Goal: Contribute content

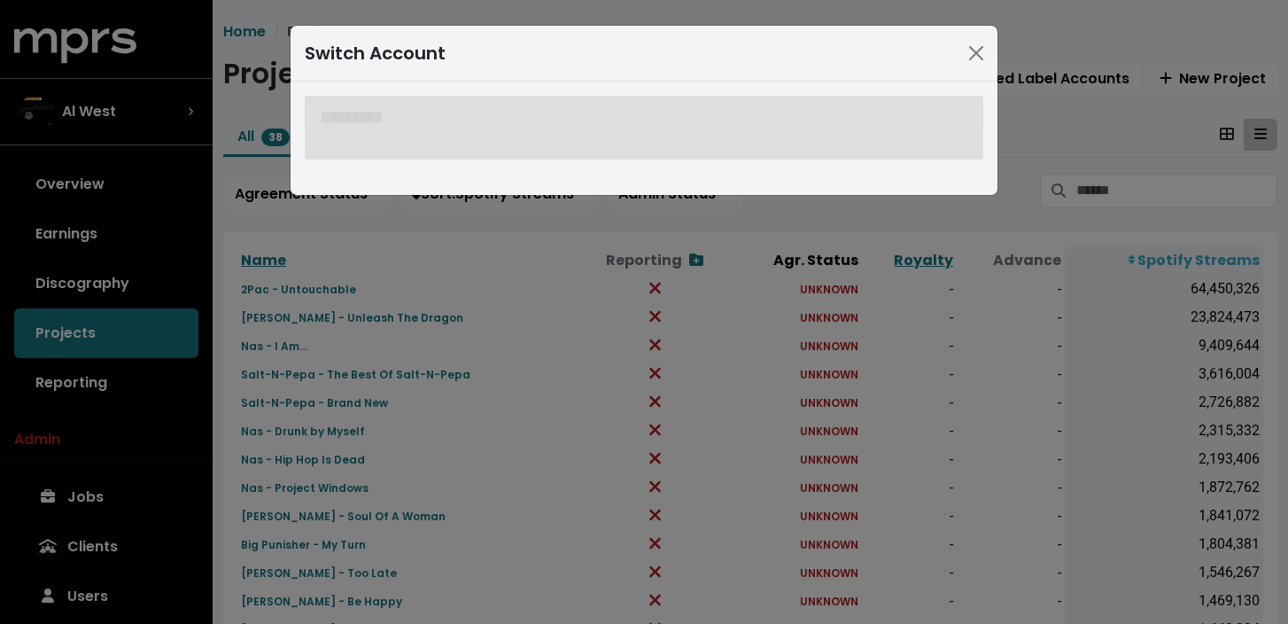
scroll to position [152, 0]
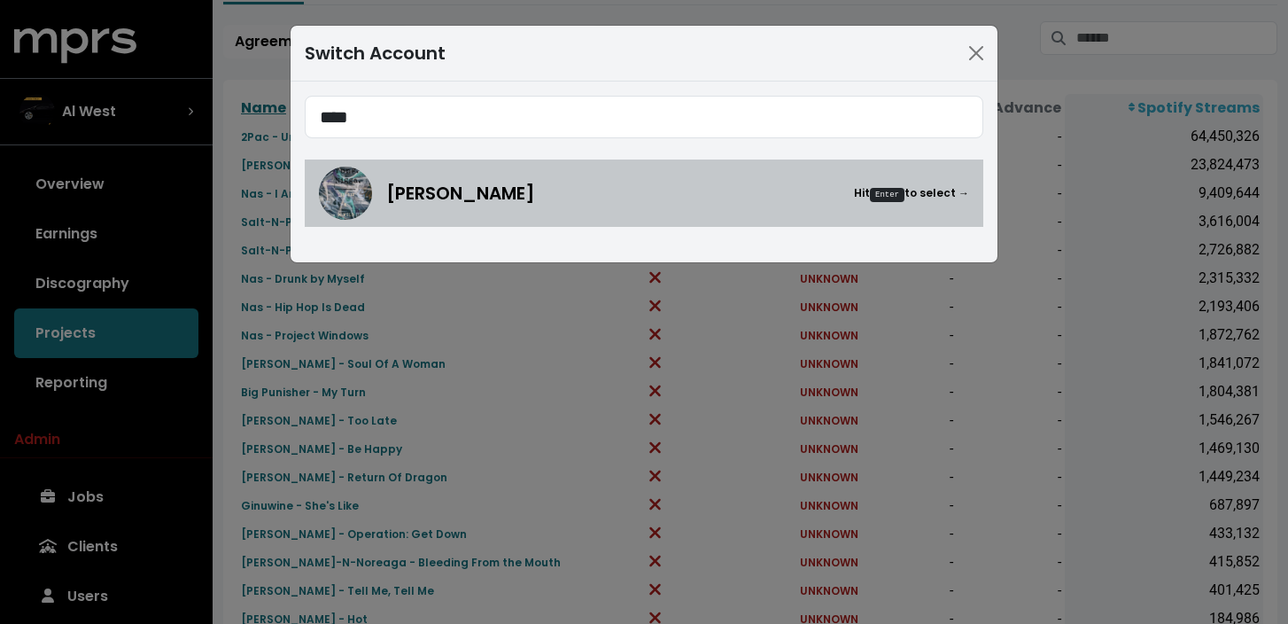
type input "****"
click at [500, 208] on div "Hollywood [PERSON_NAME] Hit Enter to select →" at bounding box center [644, 193] width 650 height 53
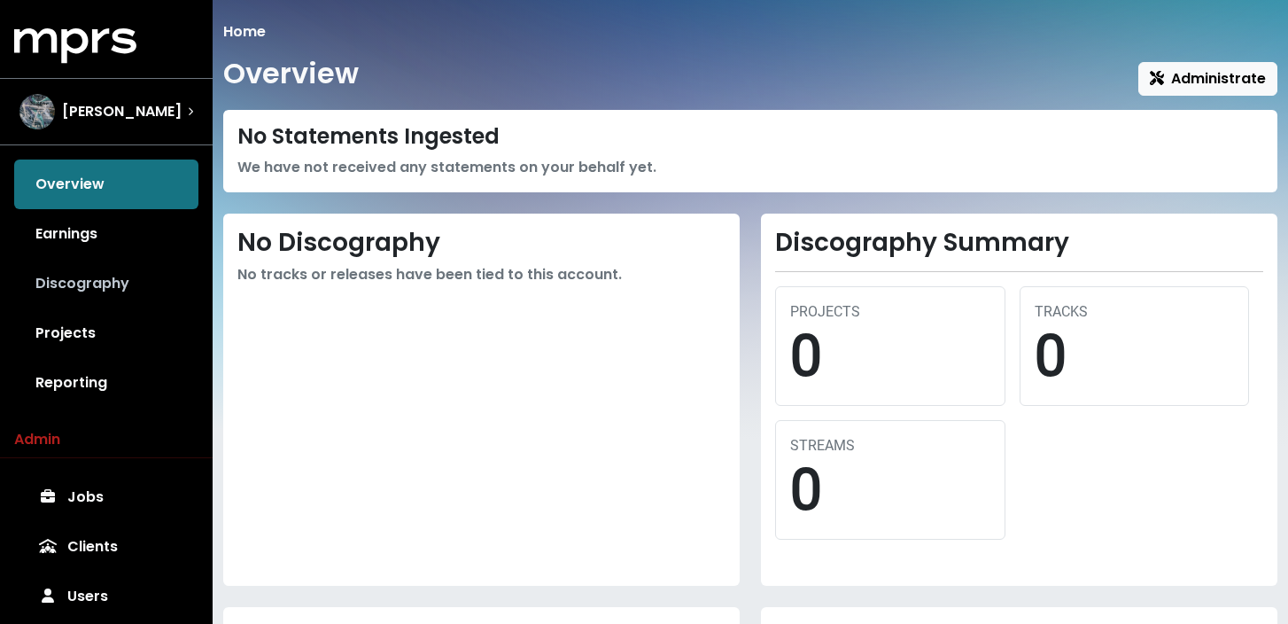
click at [123, 286] on link "Discography" at bounding box center [106, 284] width 184 height 50
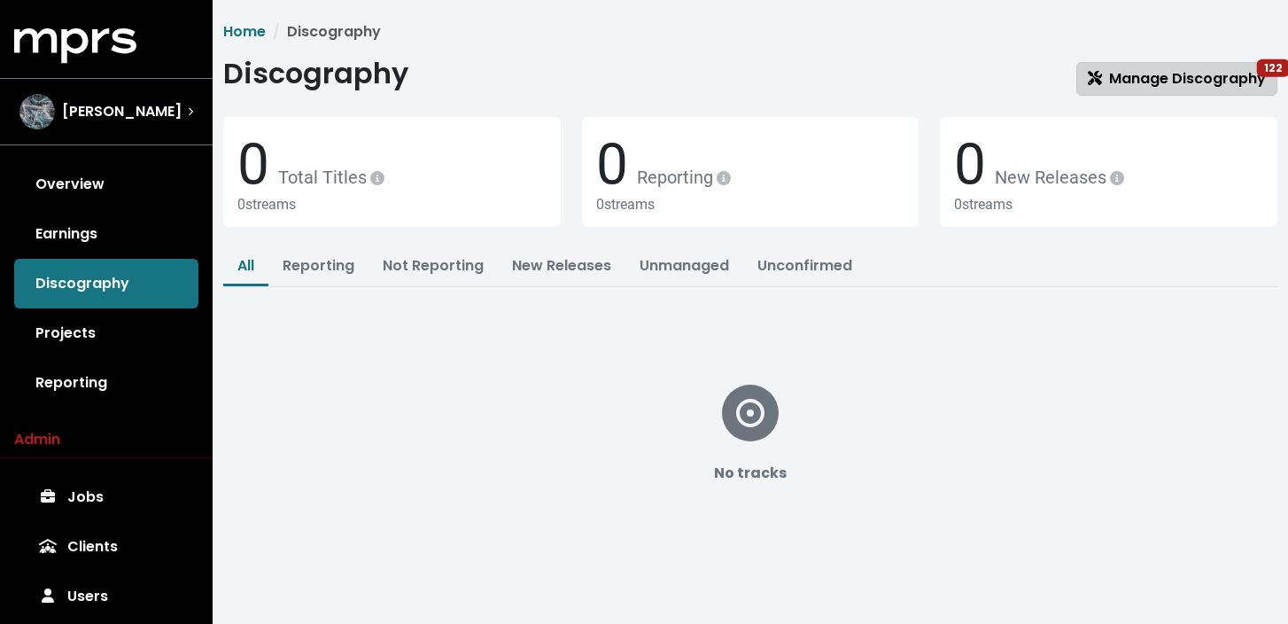
click at [1170, 78] on span "Manage Discography 122" at bounding box center [1177, 78] width 178 height 20
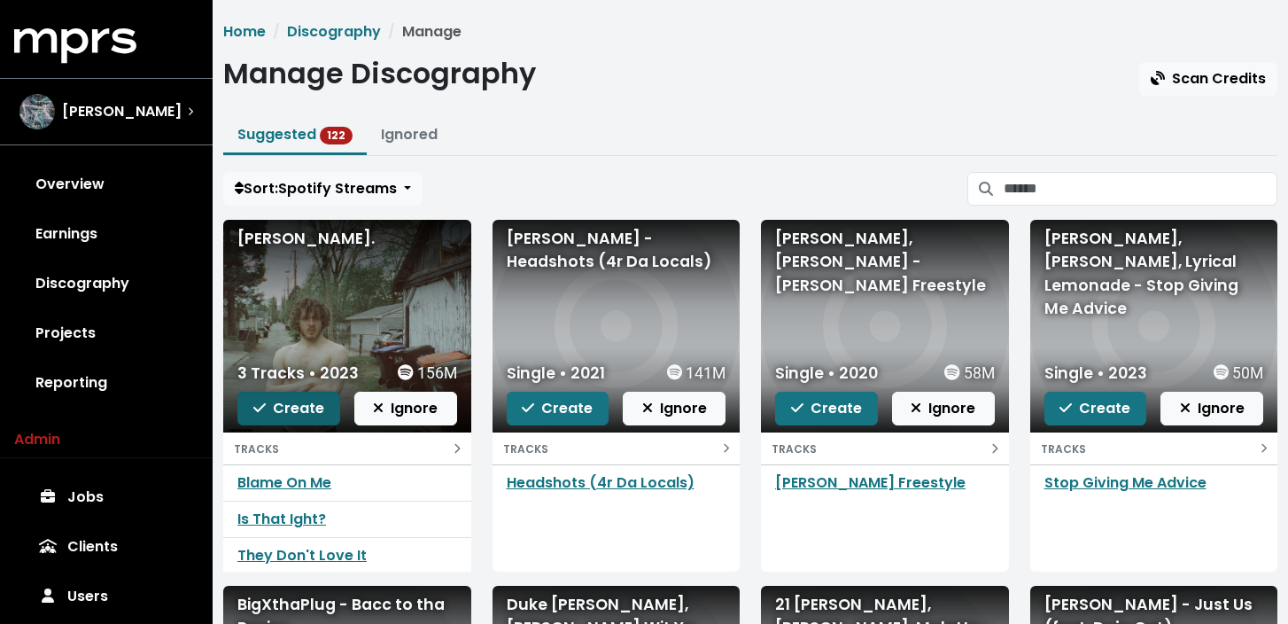
click at [303, 407] on span "Create" at bounding box center [288, 408] width 71 height 20
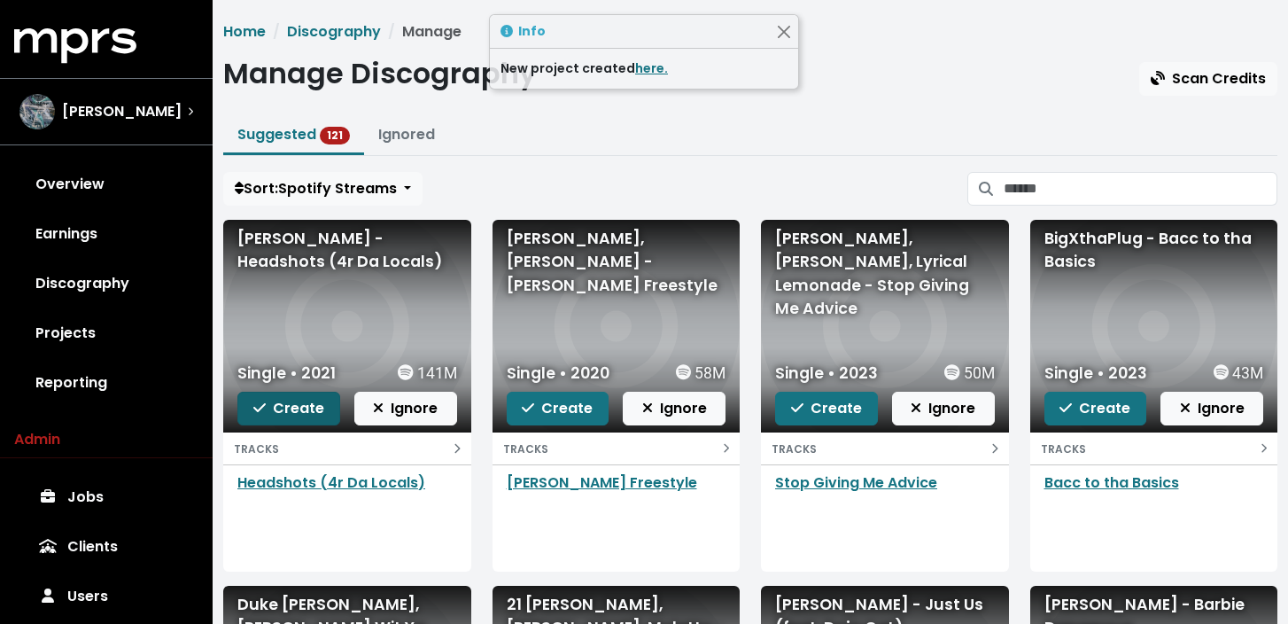
click at [303, 407] on span "Create" at bounding box center [288, 408] width 71 height 20
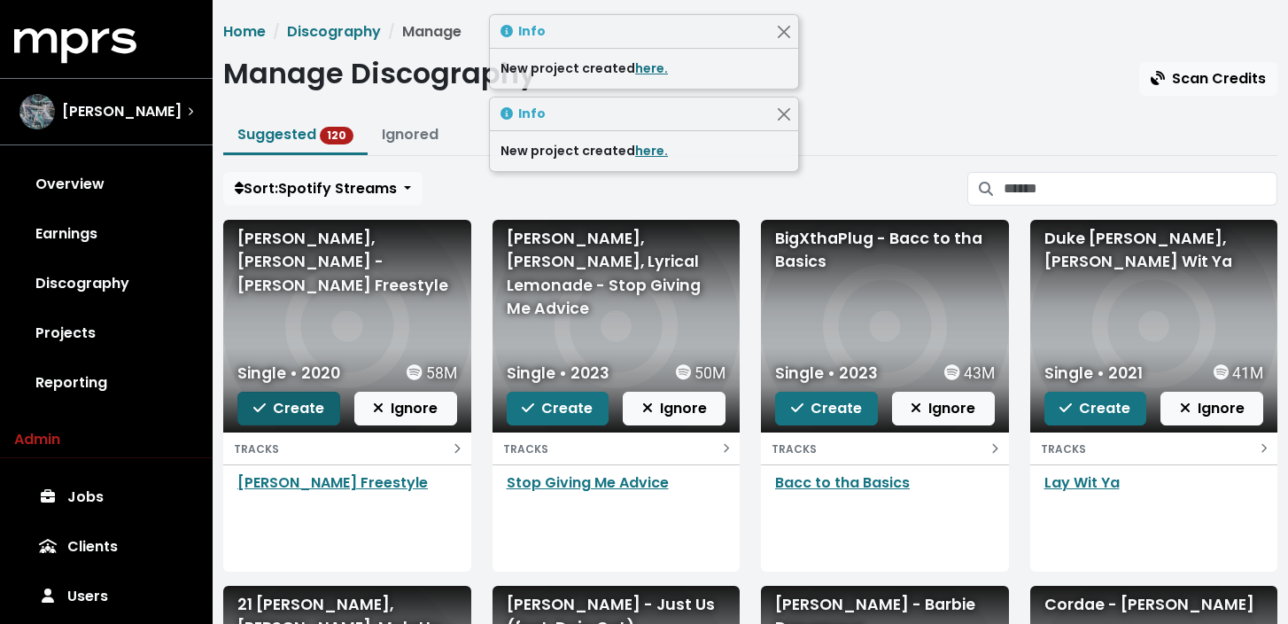
click at [298, 409] on span "Create" at bounding box center [288, 408] width 71 height 20
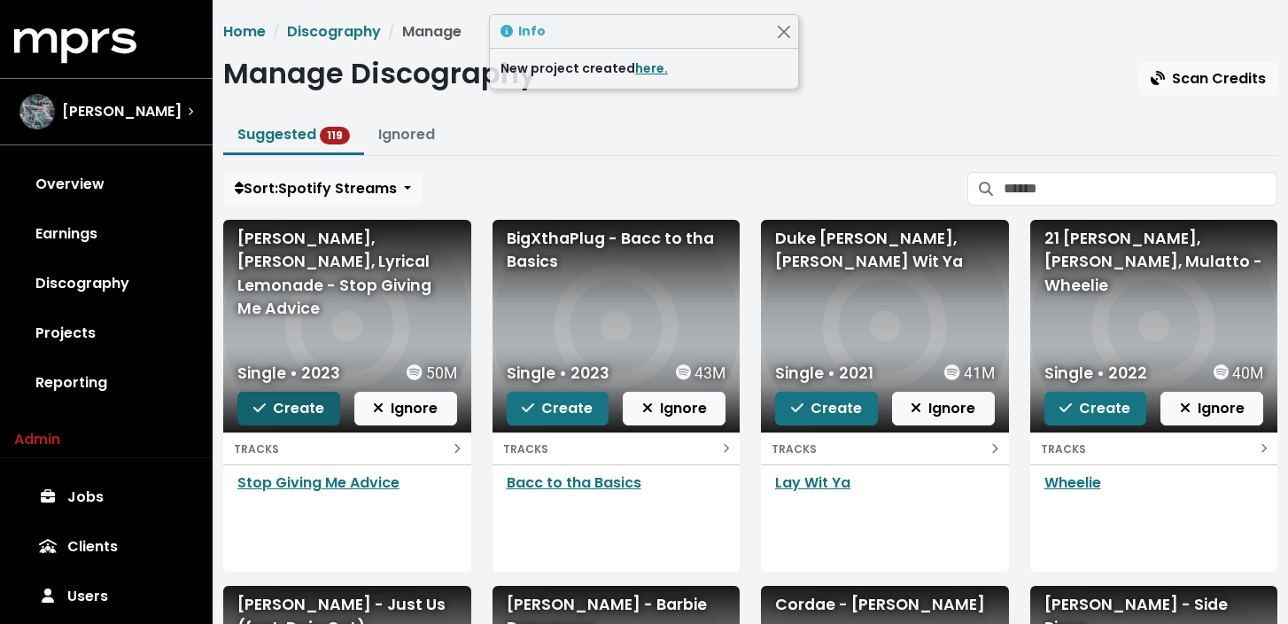
click at [298, 410] on span "Create" at bounding box center [288, 408] width 71 height 20
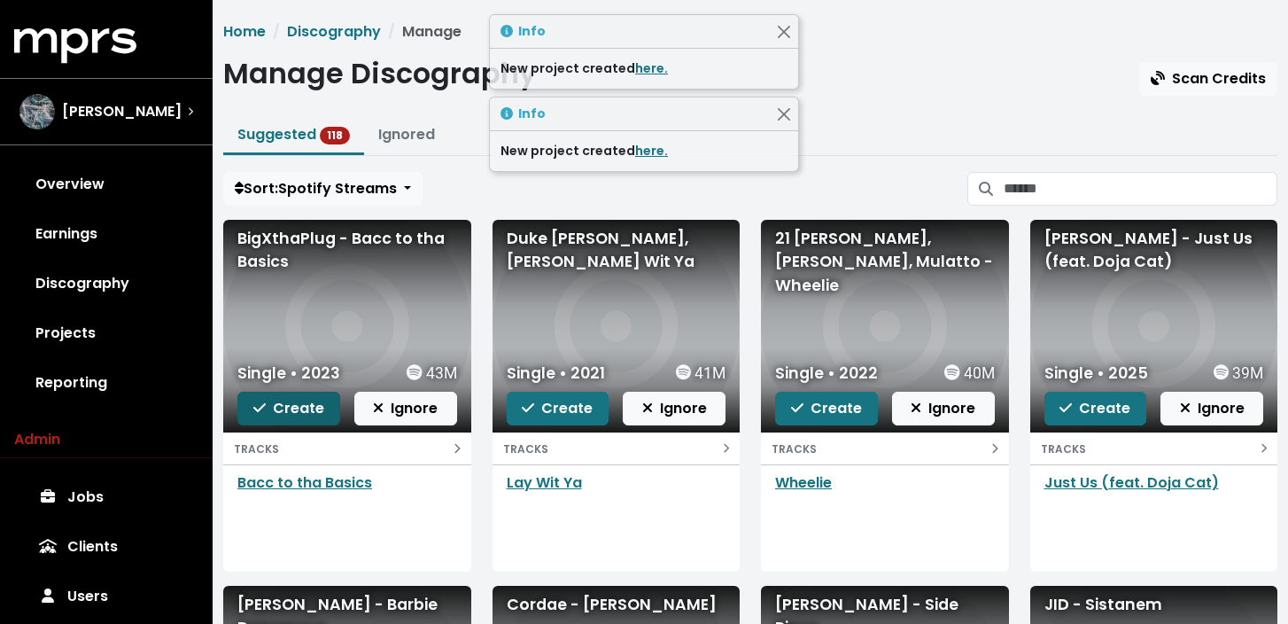
click at [298, 411] on span "Create" at bounding box center [288, 408] width 71 height 20
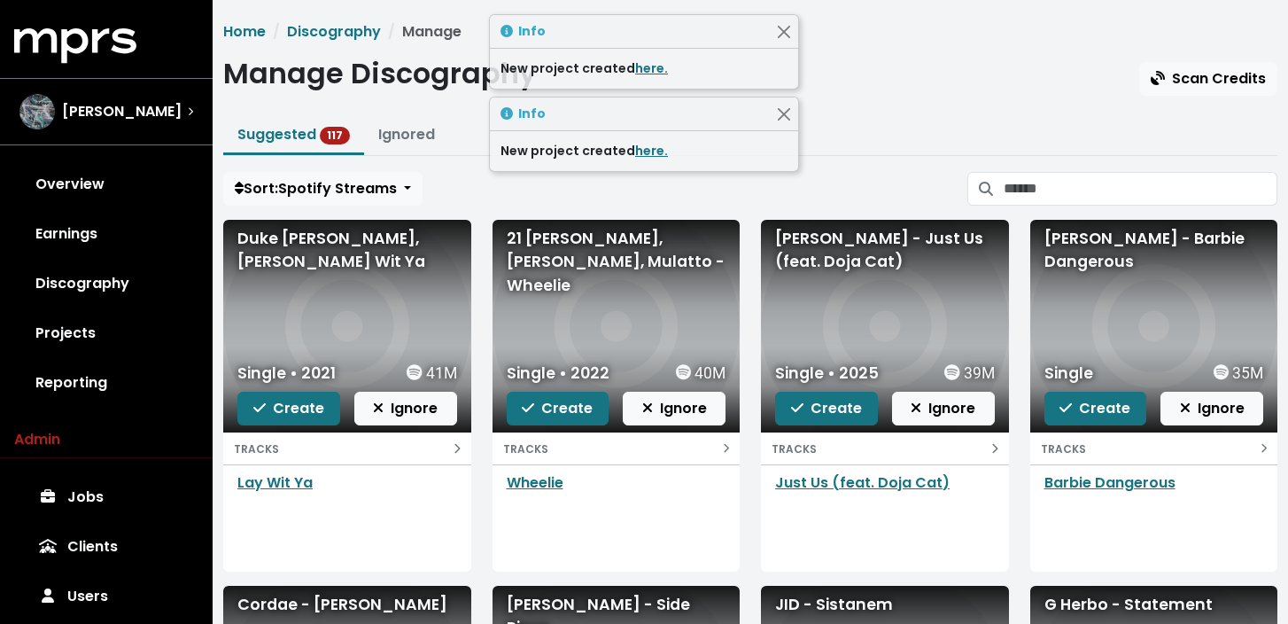
click at [298, 411] on span "Create" at bounding box center [288, 408] width 71 height 20
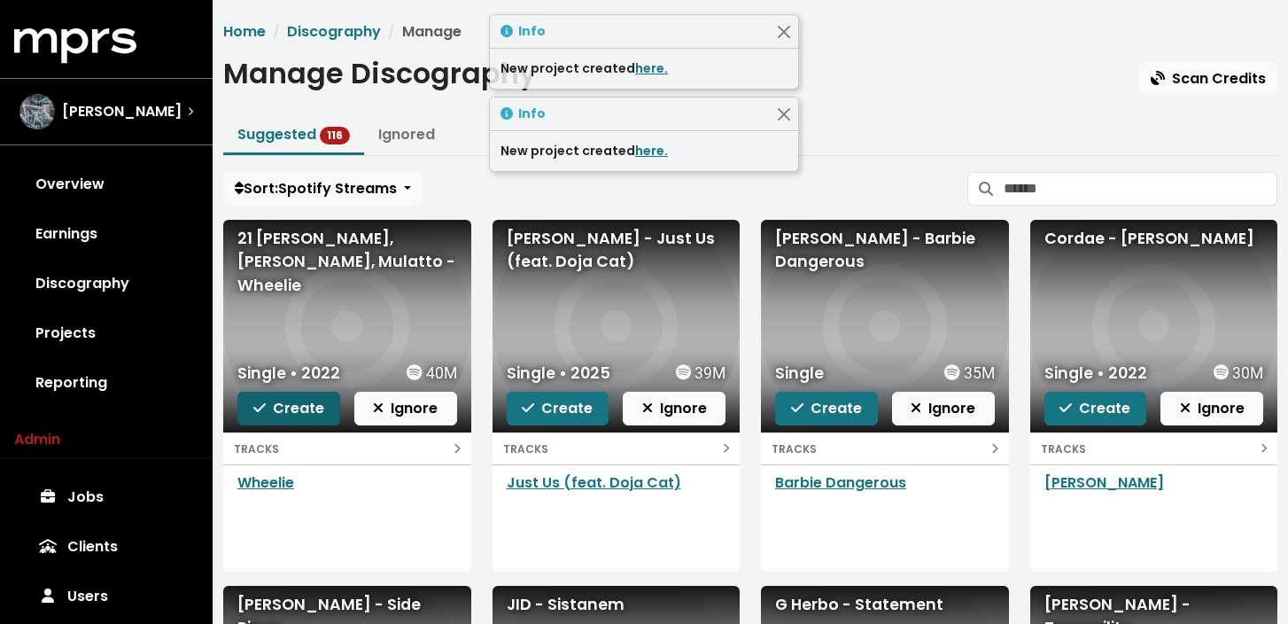
click at [296, 411] on span "Create" at bounding box center [288, 408] width 71 height 20
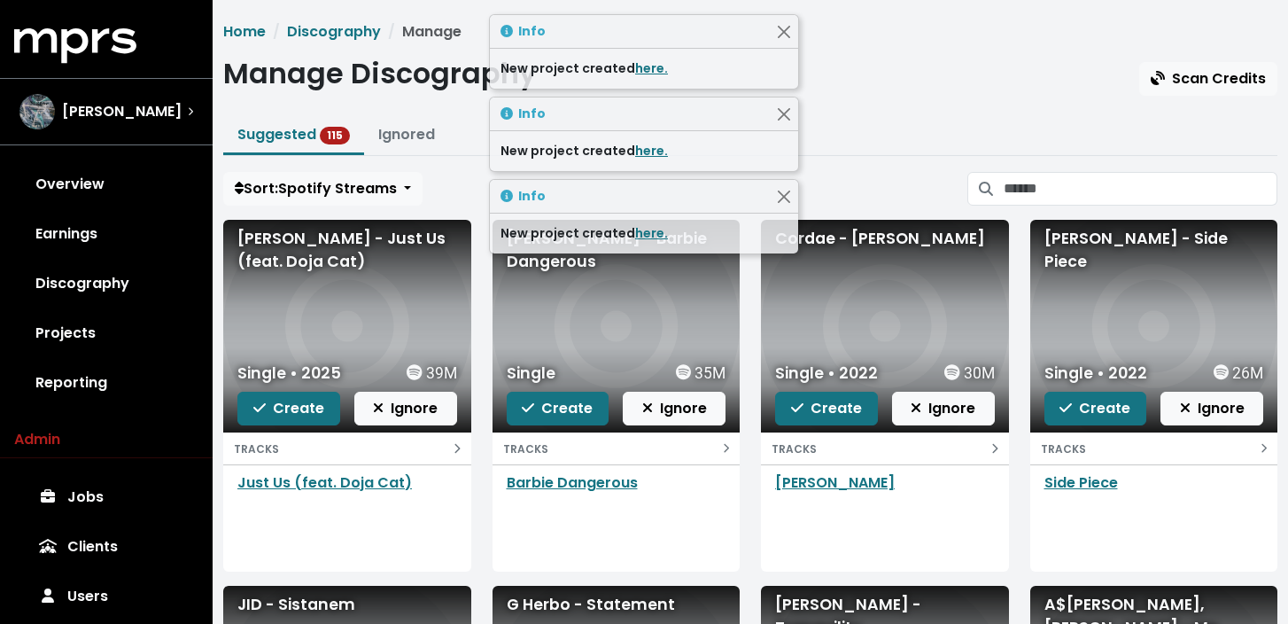
click at [296, 411] on span "Create" at bounding box center [288, 408] width 71 height 20
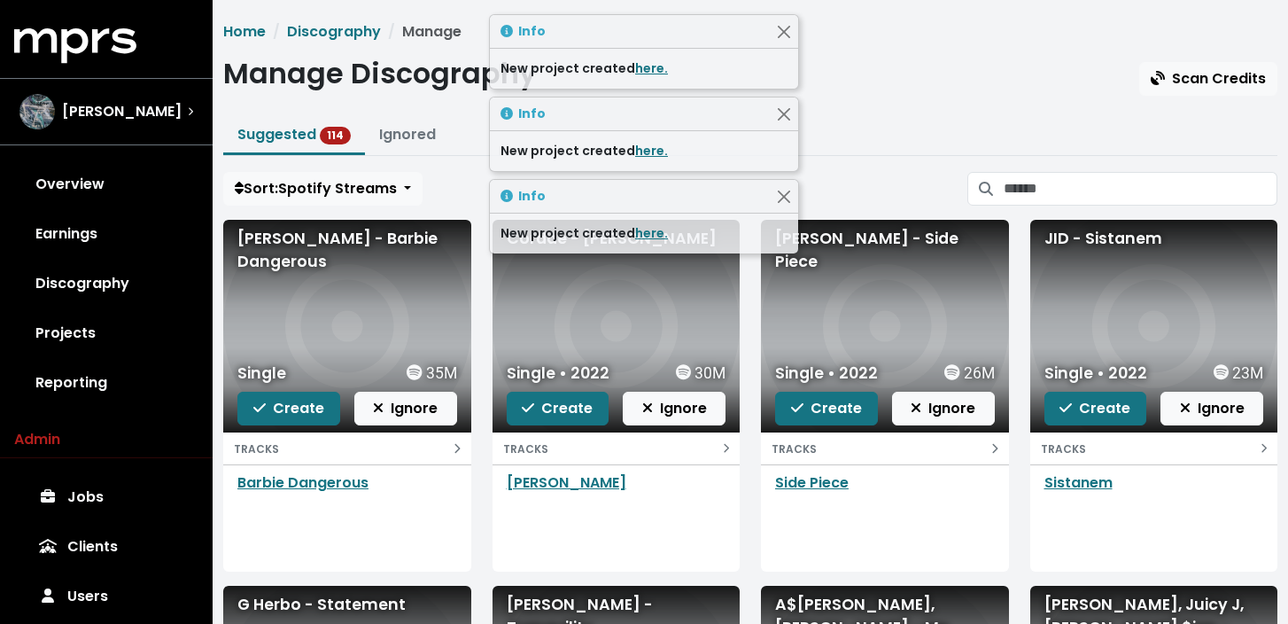
click at [296, 411] on span "Create" at bounding box center [288, 408] width 71 height 20
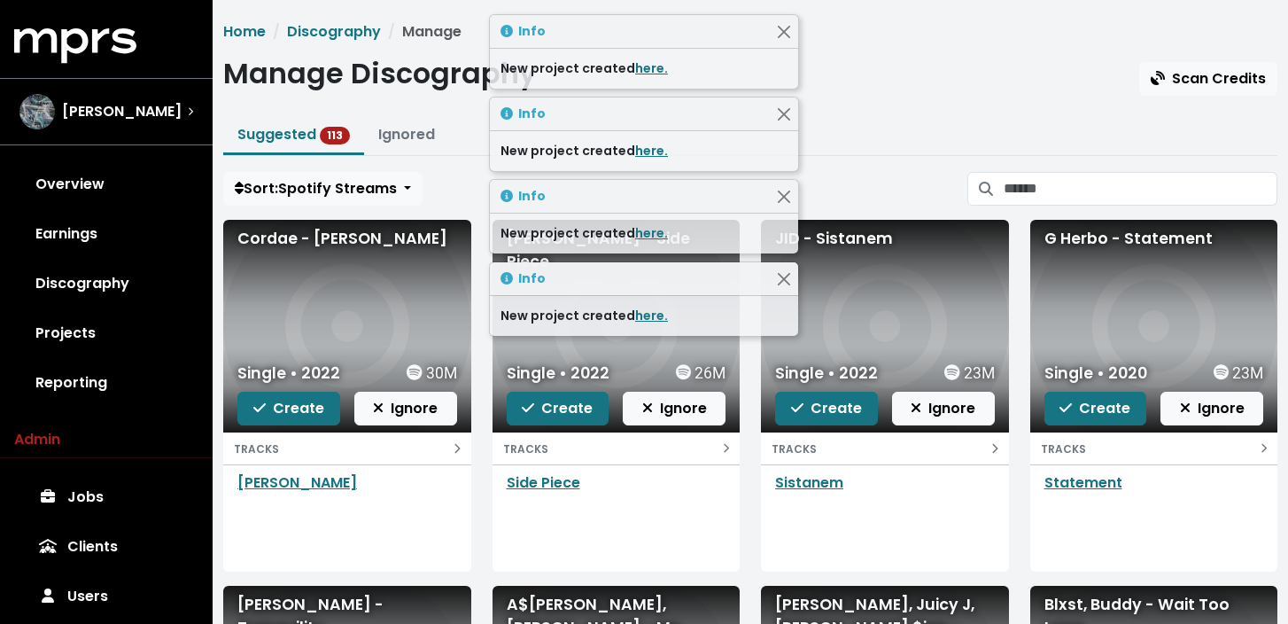
click at [296, 411] on span "Create" at bounding box center [288, 408] width 71 height 20
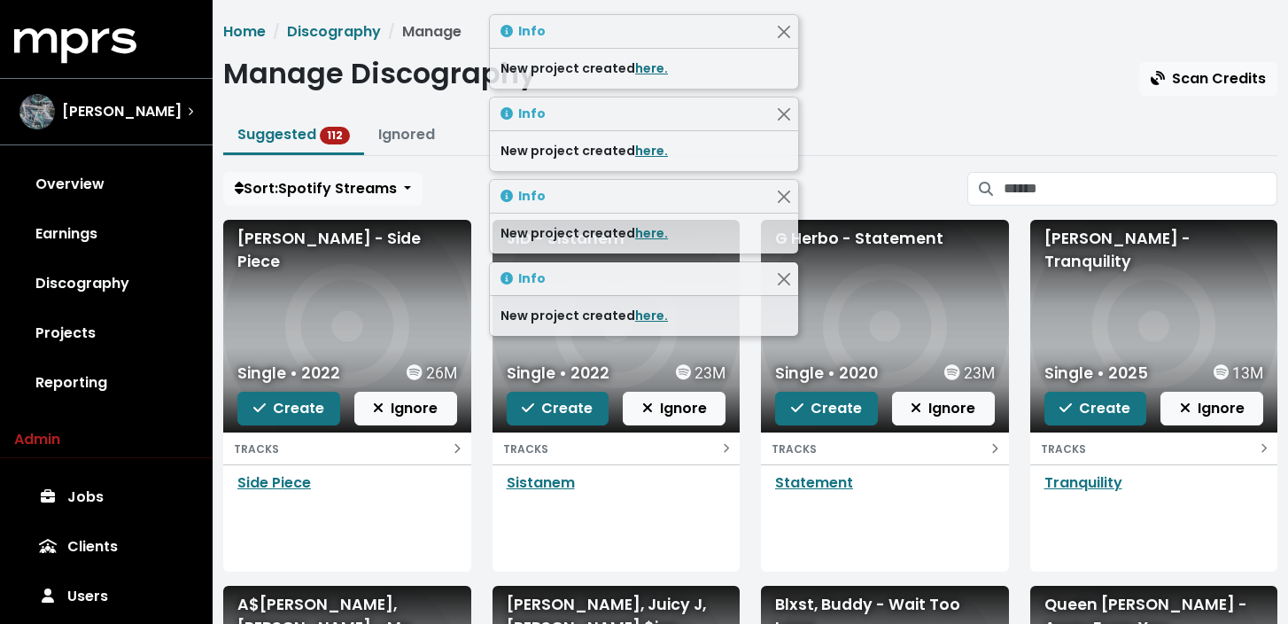
click at [296, 411] on span "Create" at bounding box center [288, 408] width 71 height 20
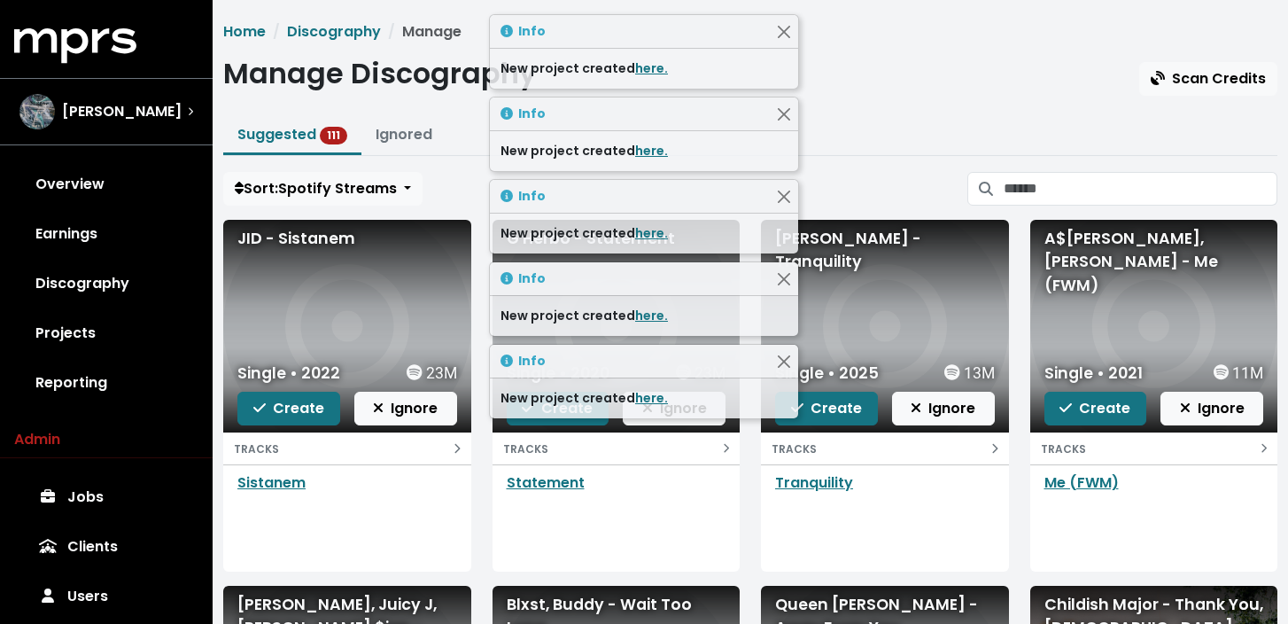
click at [296, 411] on span "Create" at bounding box center [288, 408] width 71 height 20
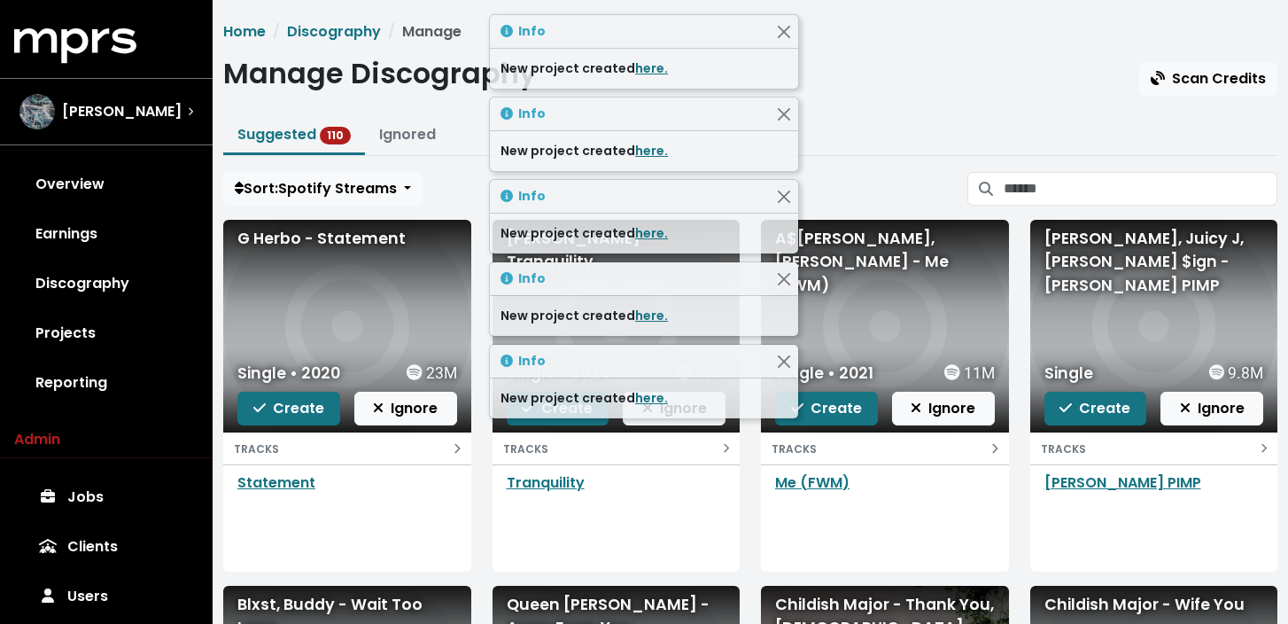
click at [296, 411] on span "Create" at bounding box center [288, 408] width 71 height 20
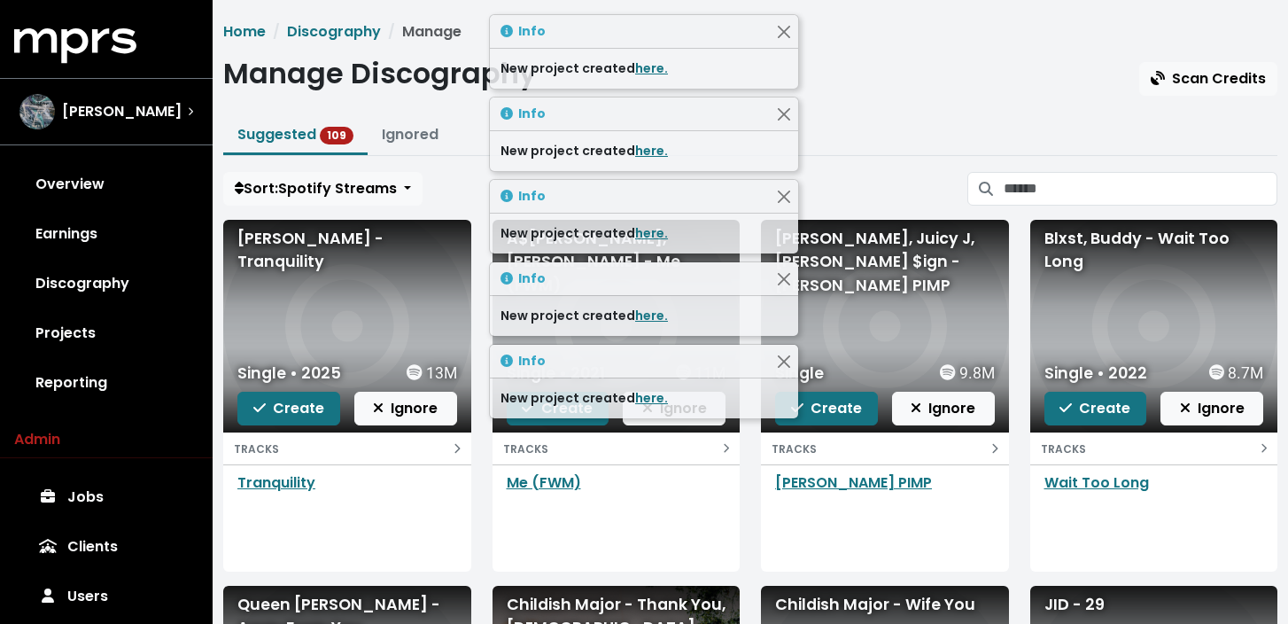
click at [296, 411] on span "Create" at bounding box center [288, 408] width 71 height 20
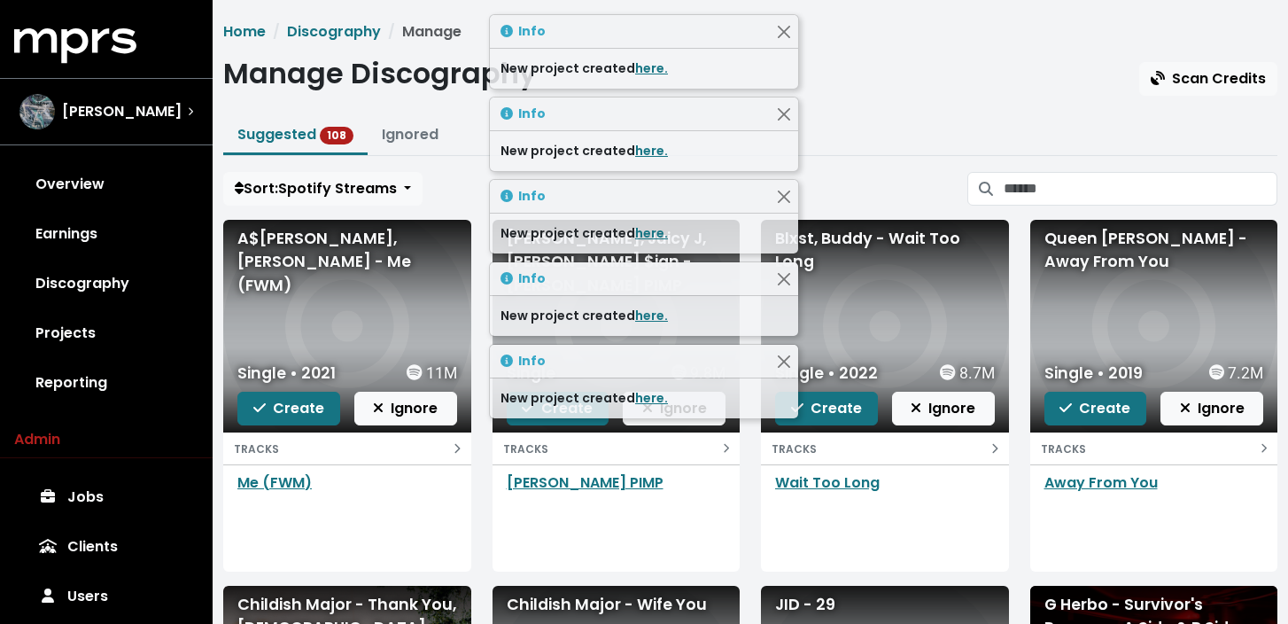
click at [296, 411] on span "Create" at bounding box center [288, 408] width 71 height 20
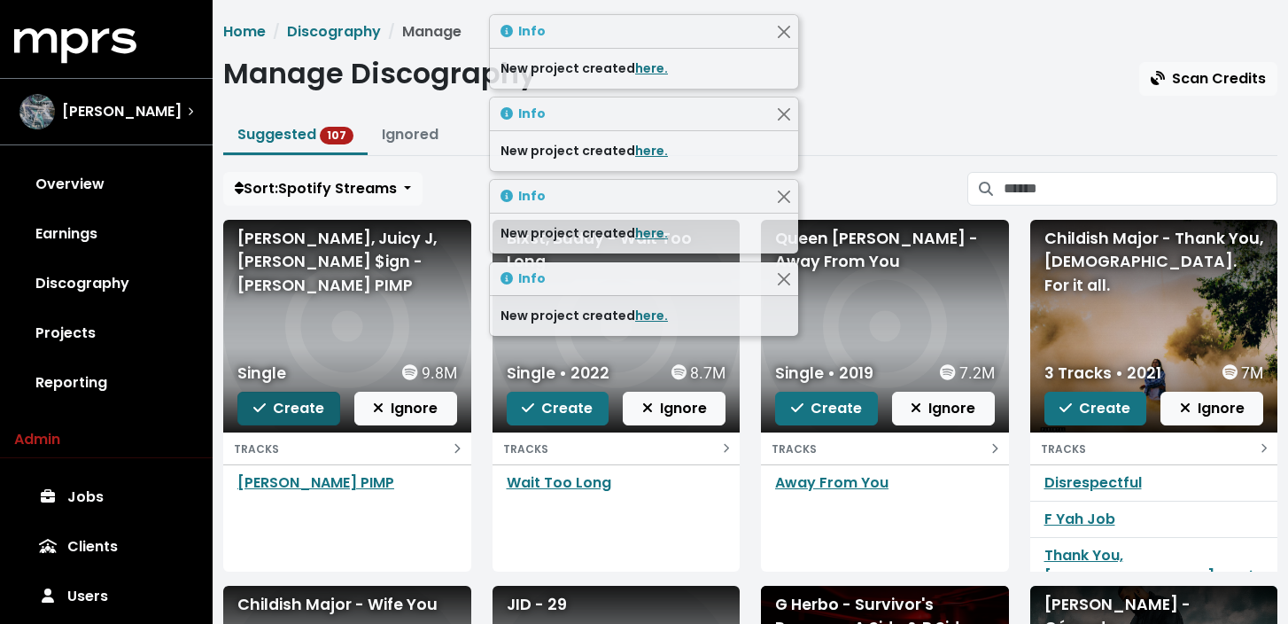
click at [295, 410] on span "Create" at bounding box center [288, 408] width 71 height 20
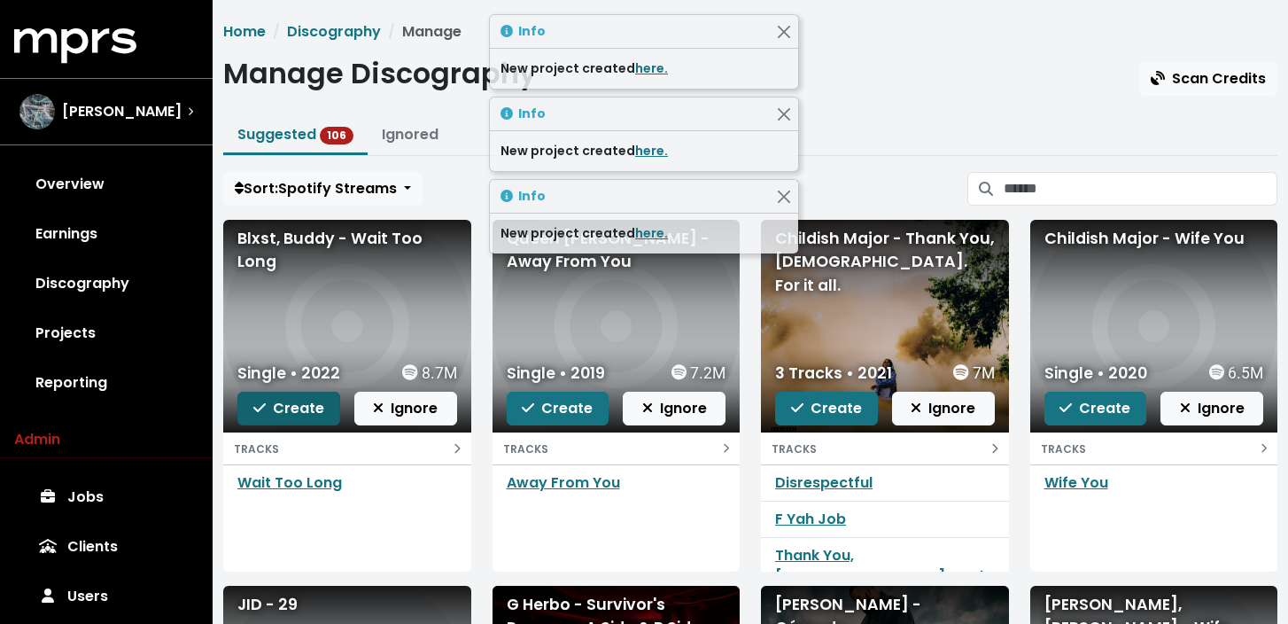
click at [295, 411] on span "Create" at bounding box center [288, 408] width 71 height 20
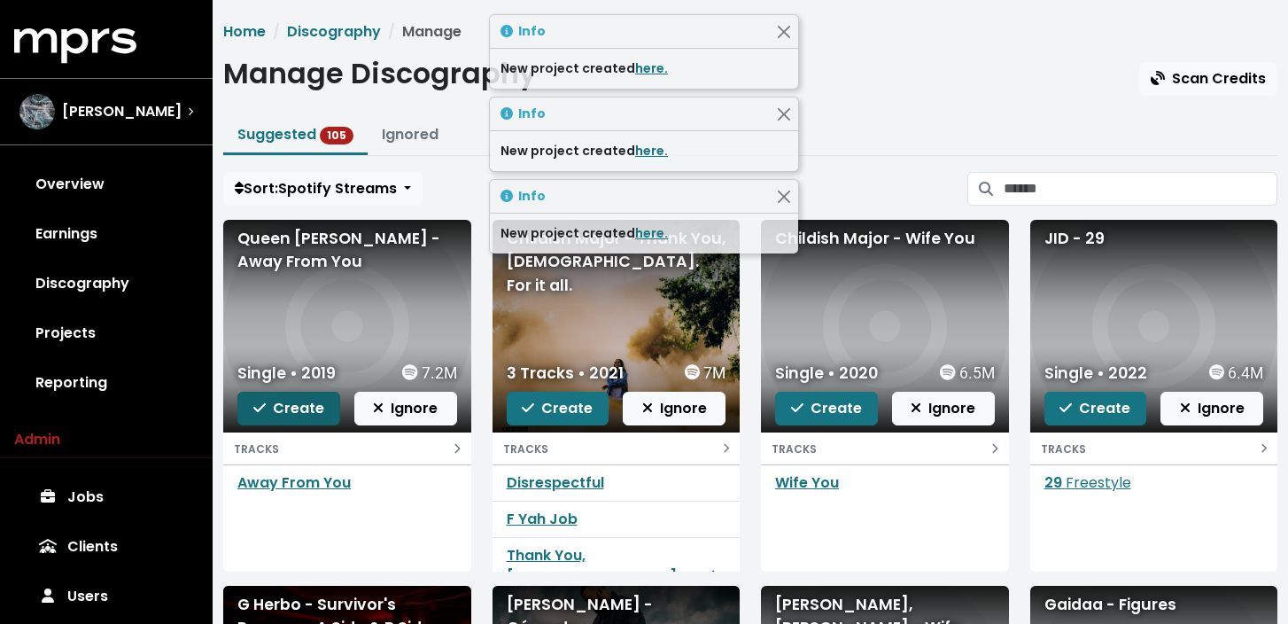
click at [295, 411] on span "Create" at bounding box center [288, 408] width 71 height 20
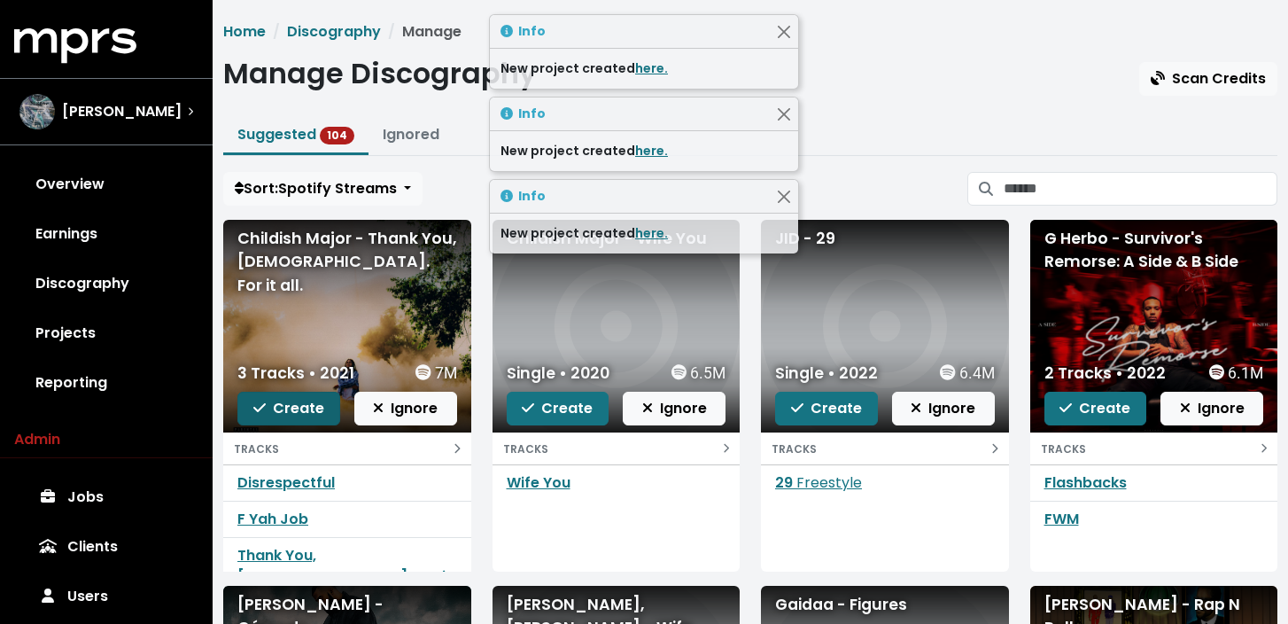
click at [294, 411] on span "Create" at bounding box center [288, 408] width 71 height 20
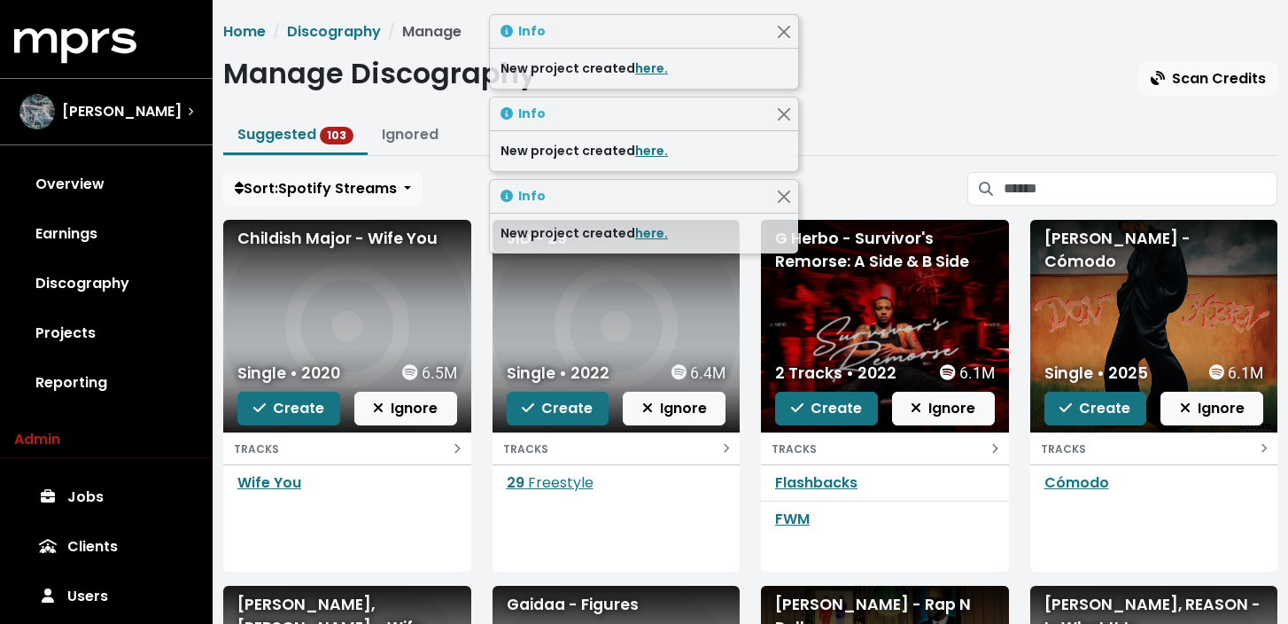
click at [294, 411] on span "Create" at bounding box center [288, 408] width 71 height 20
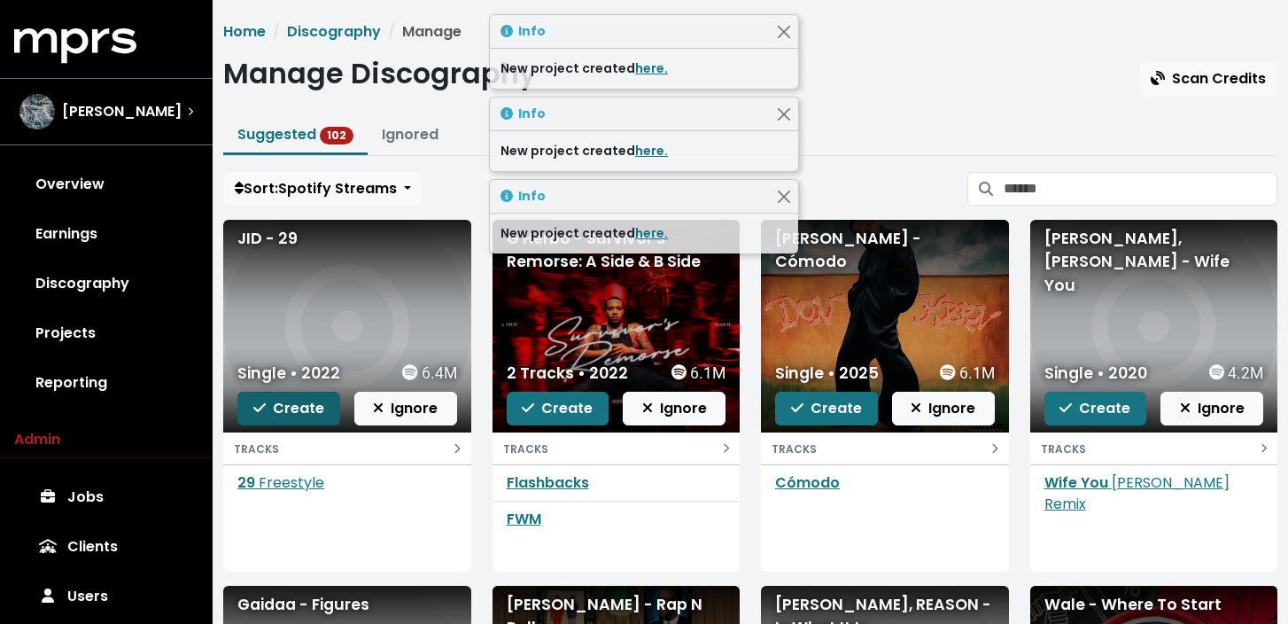
click at [298, 410] on span "Create" at bounding box center [288, 408] width 71 height 20
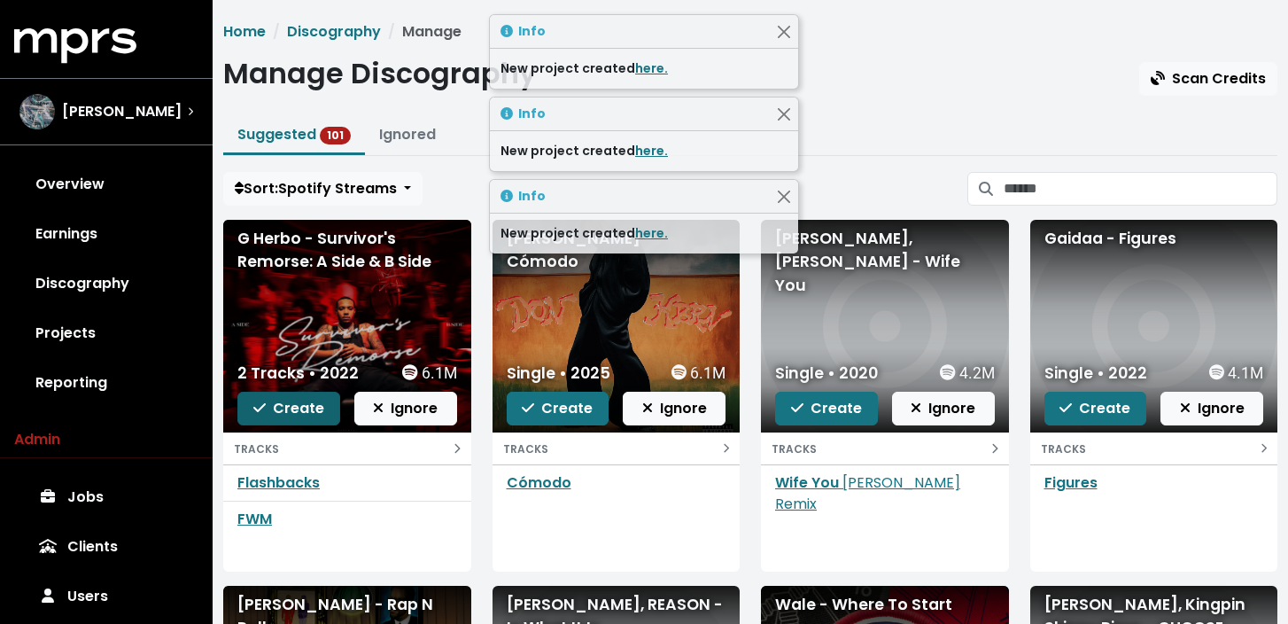
click at [298, 410] on span "Create" at bounding box center [288, 408] width 71 height 20
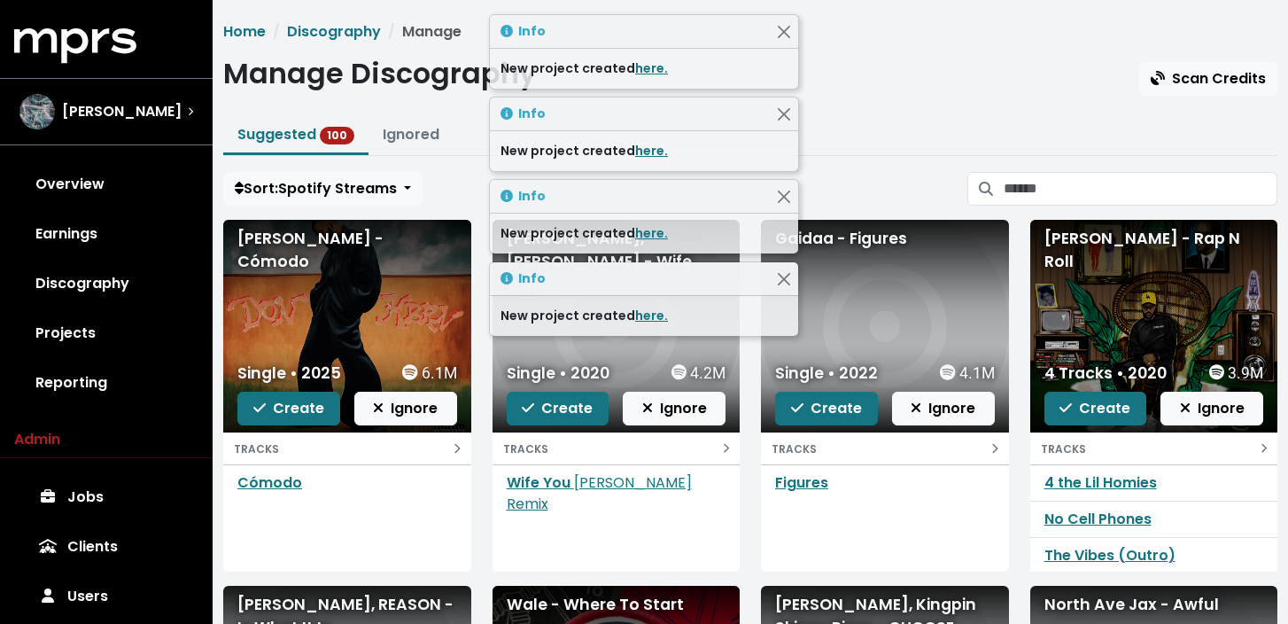
click at [298, 410] on span "Create" at bounding box center [288, 408] width 71 height 20
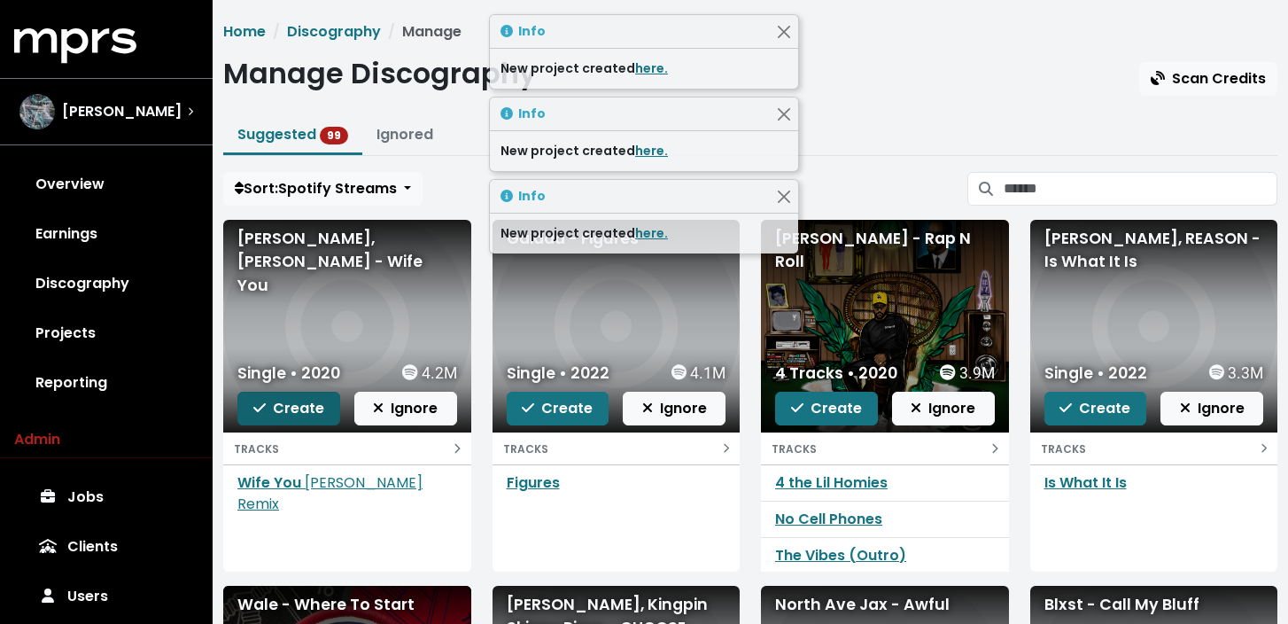
click at [298, 410] on span "Create" at bounding box center [288, 408] width 71 height 20
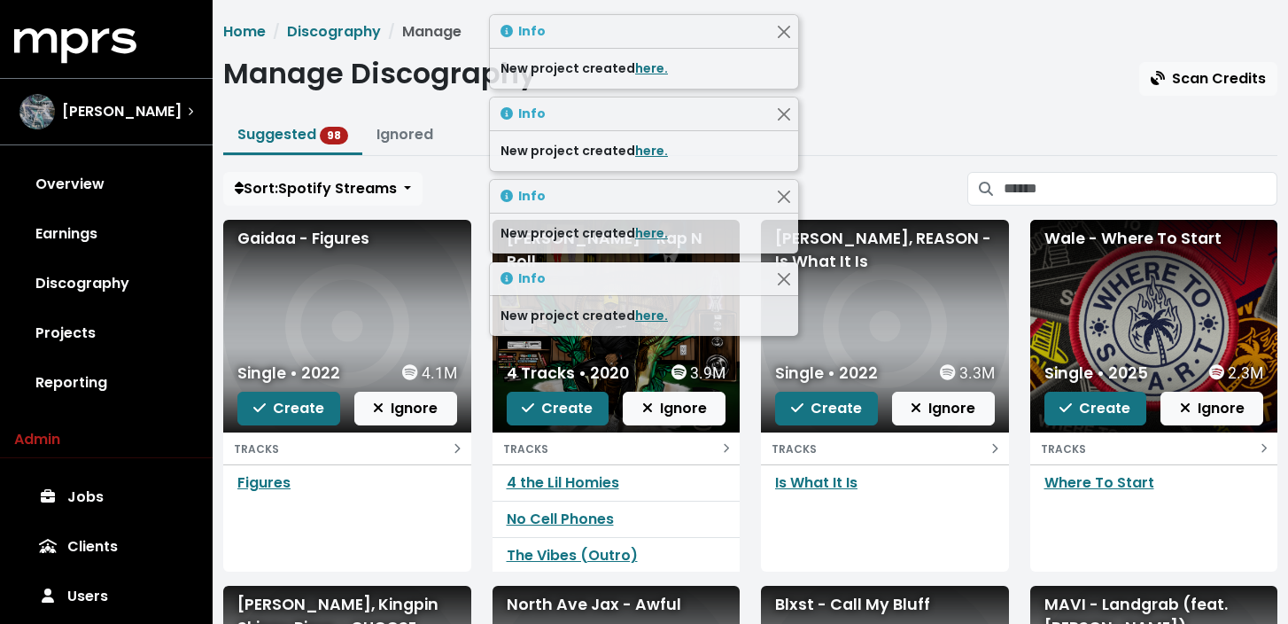
click at [298, 410] on span "Create" at bounding box center [288, 408] width 71 height 20
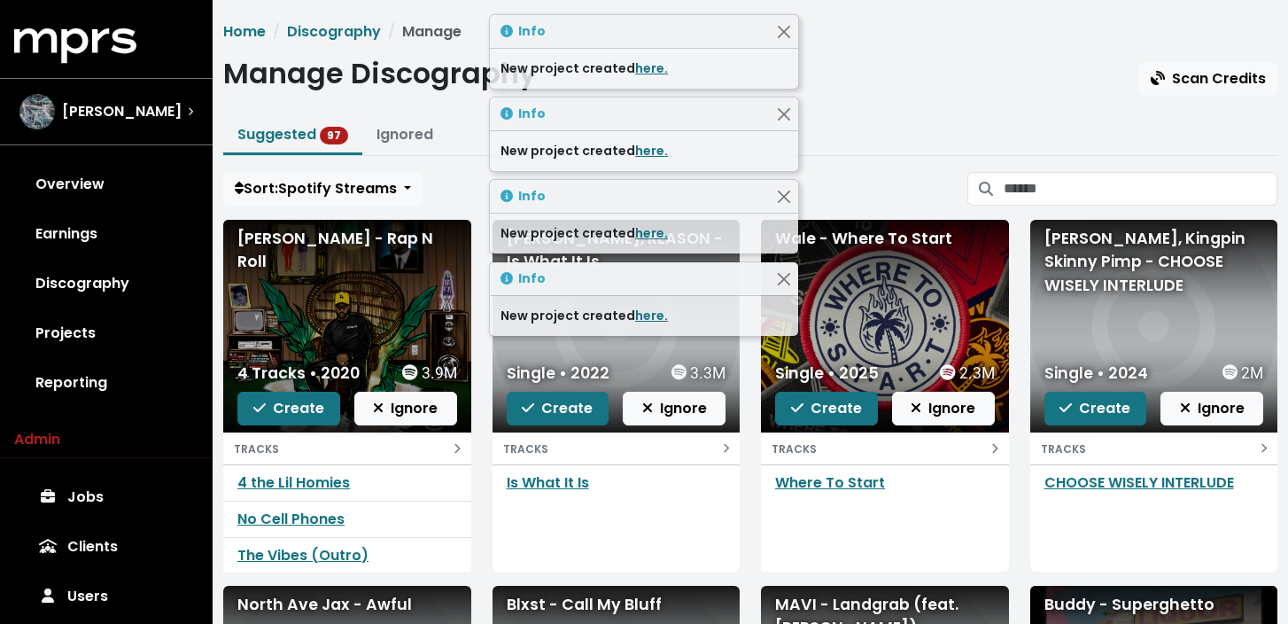
click at [298, 410] on span "Create" at bounding box center [288, 408] width 71 height 20
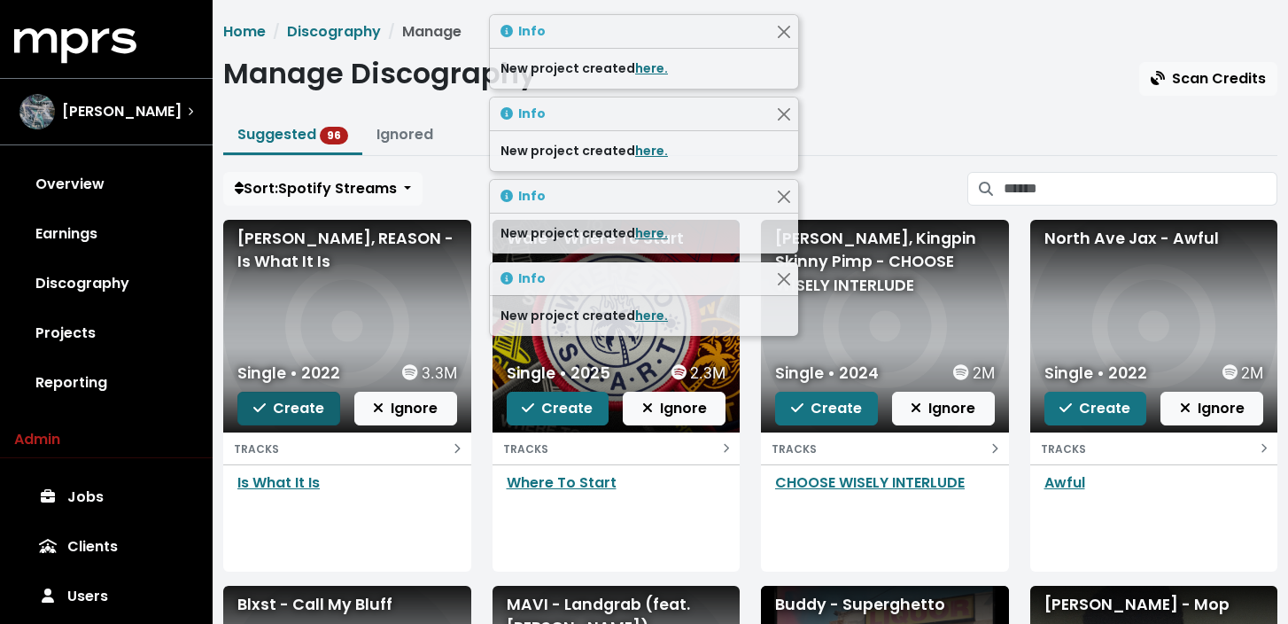
click at [298, 410] on span "Create" at bounding box center [288, 408] width 71 height 20
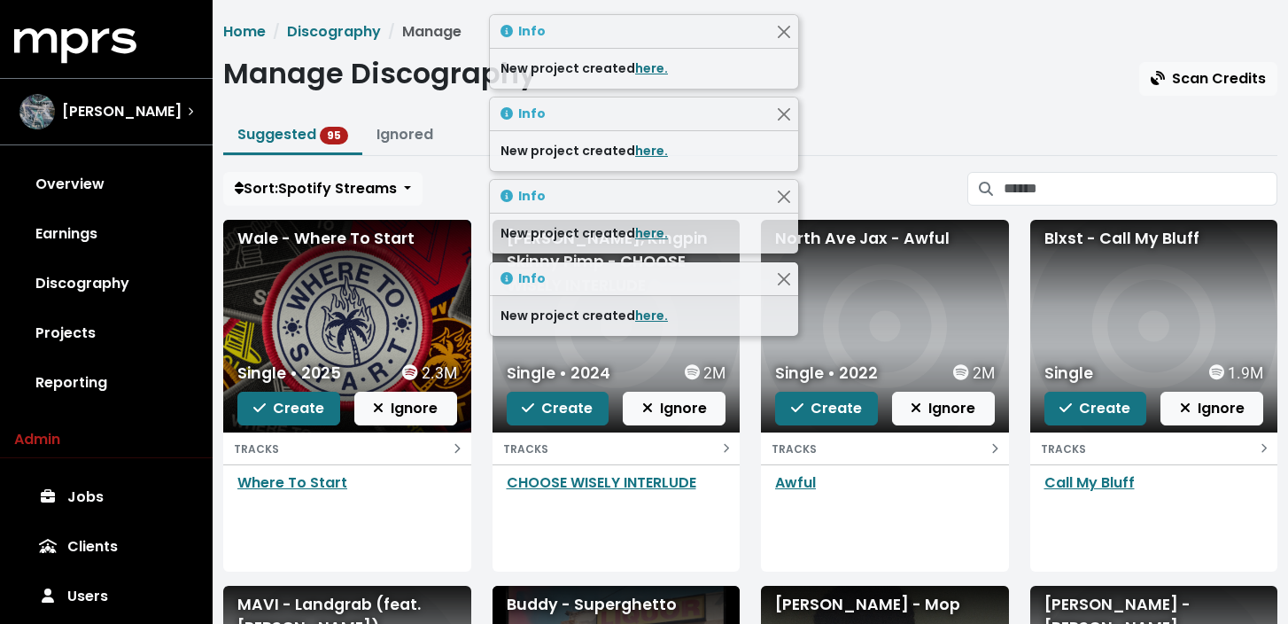
click at [298, 410] on span "Create" at bounding box center [288, 408] width 71 height 20
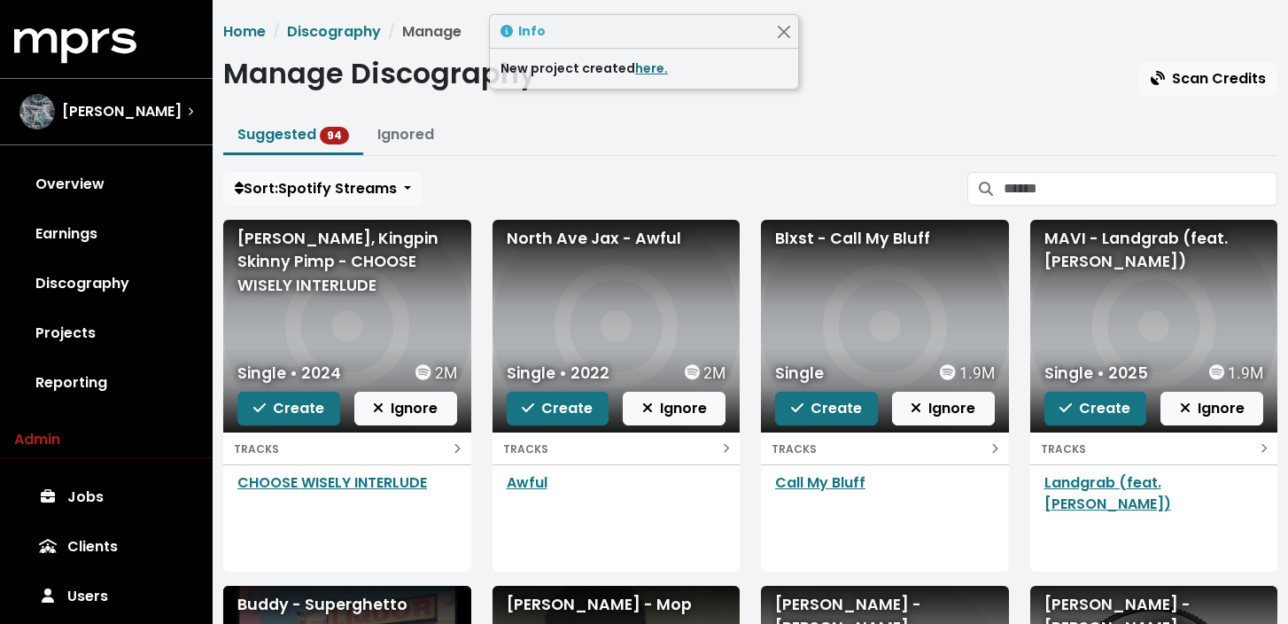
click at [298, 410] on span "Create" at bounding box center [288, 408] width 71 height 20
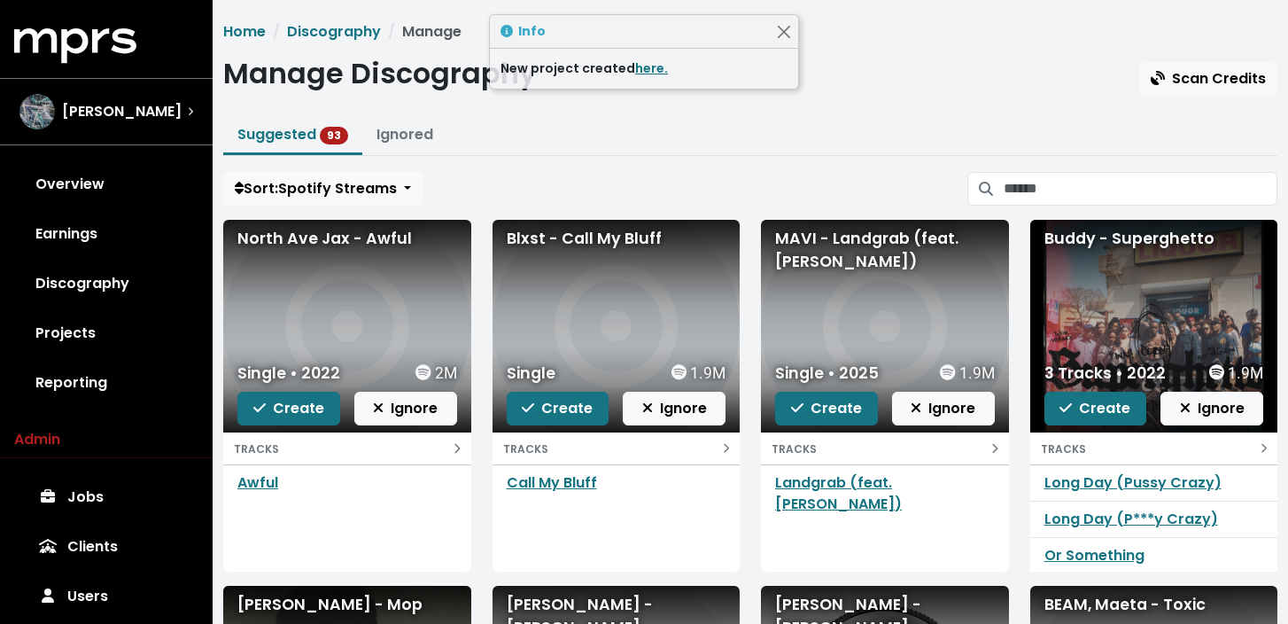
click at [298, 410] on span "Create" at bounding box center [288, 408] width 71 height 20
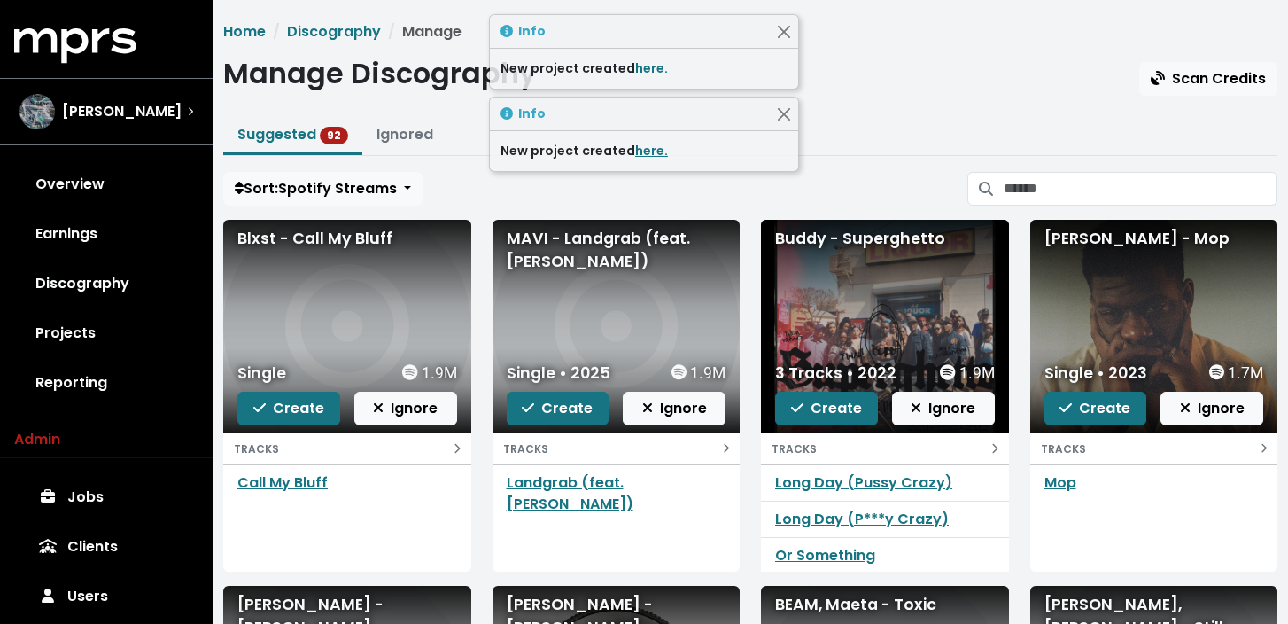
click at [298, 410] on span "Create" at bounding box center [288, 408] width 71 height 20
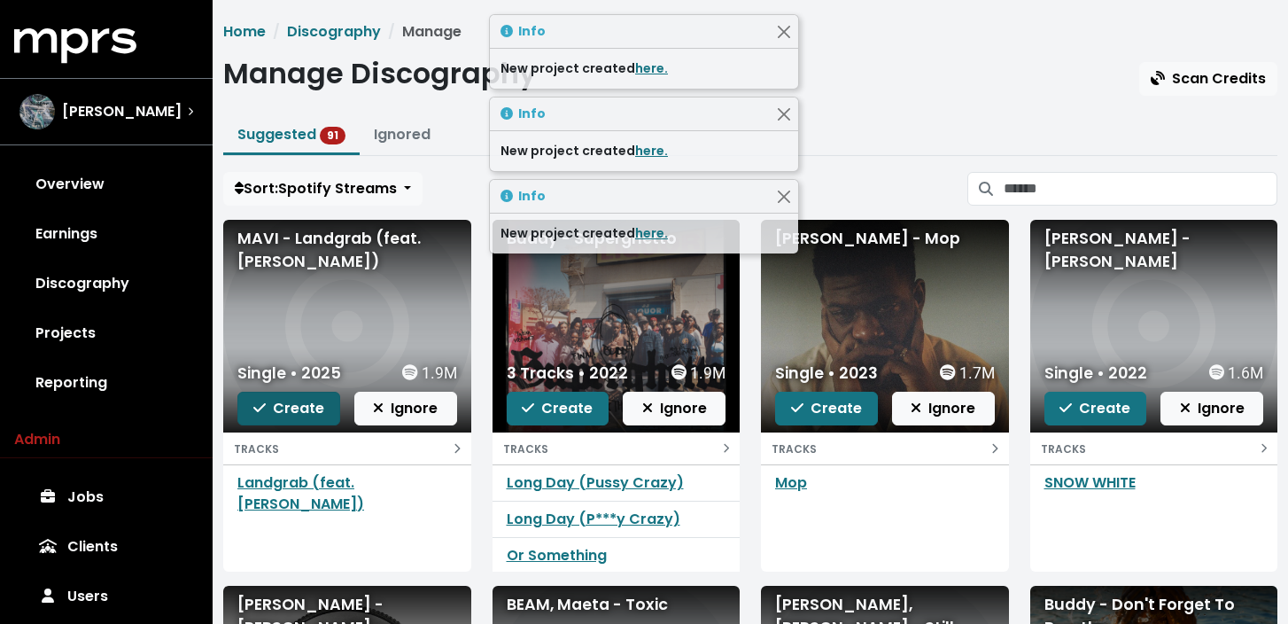
click at [298, 410] on span "Create" at bounding box center [288, 408] width 71 height 20
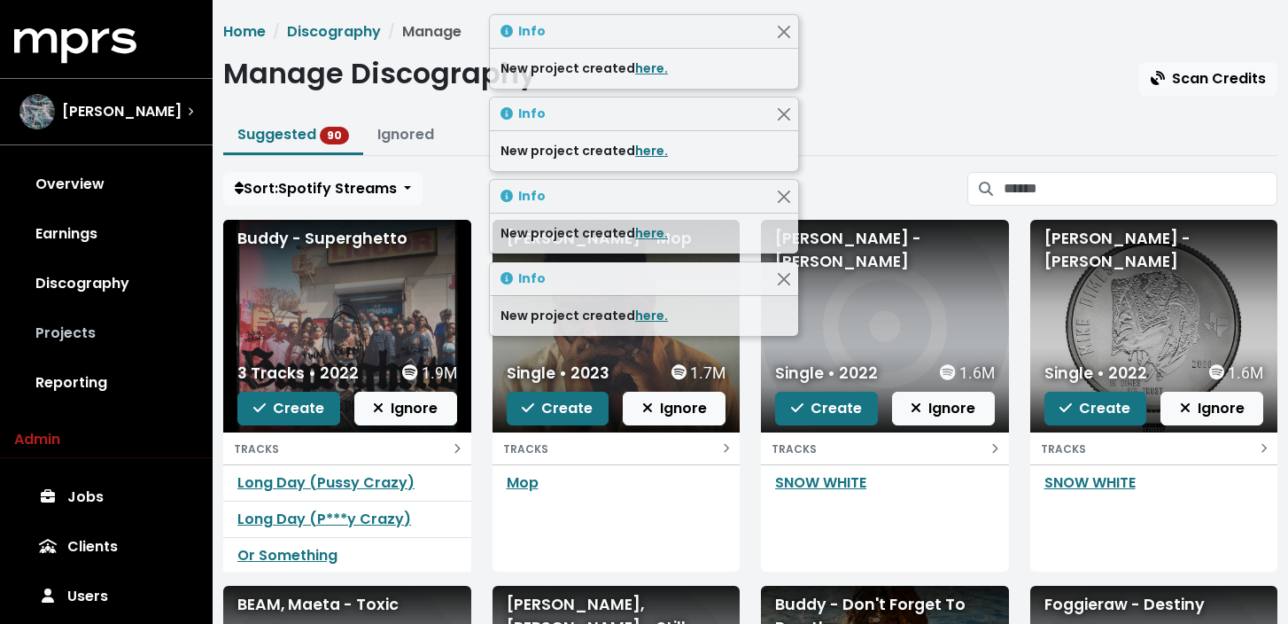
click at [105, 336] on link "Projects" at bounding box center [106, 333] width 184 height 50
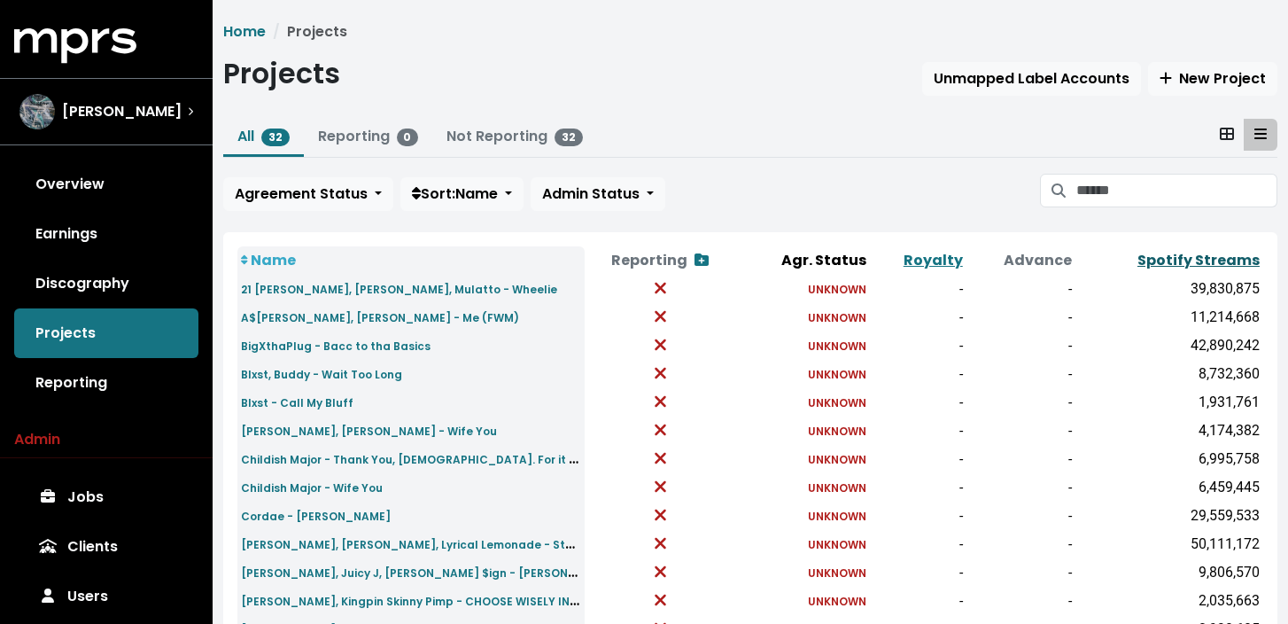
click at [1225, 261] on link "Spotify Streams" at bounding box center [1198, 260] width 122 height 20
